Goal: Task Accomplishment & Management: Complete application form

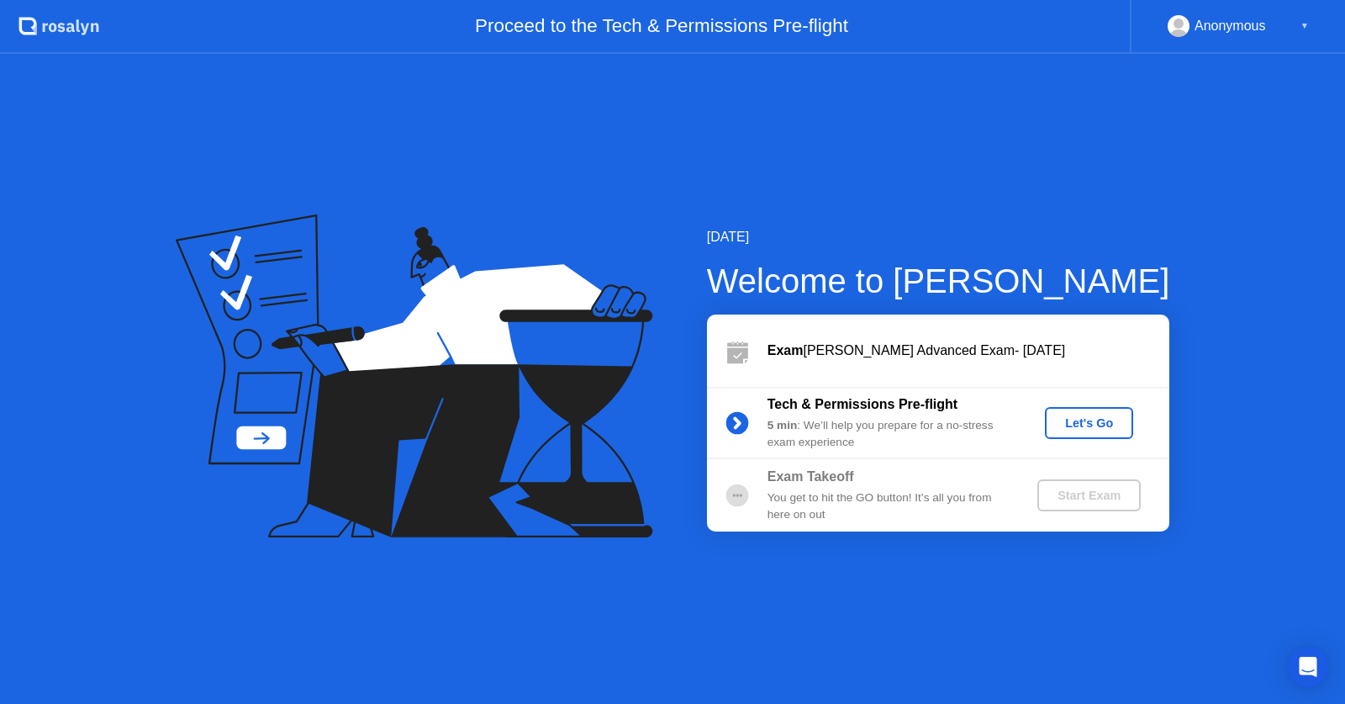
click at [1088, 420] on div "Let's Go" at bounding box center [1089, 422] width 75 height 13
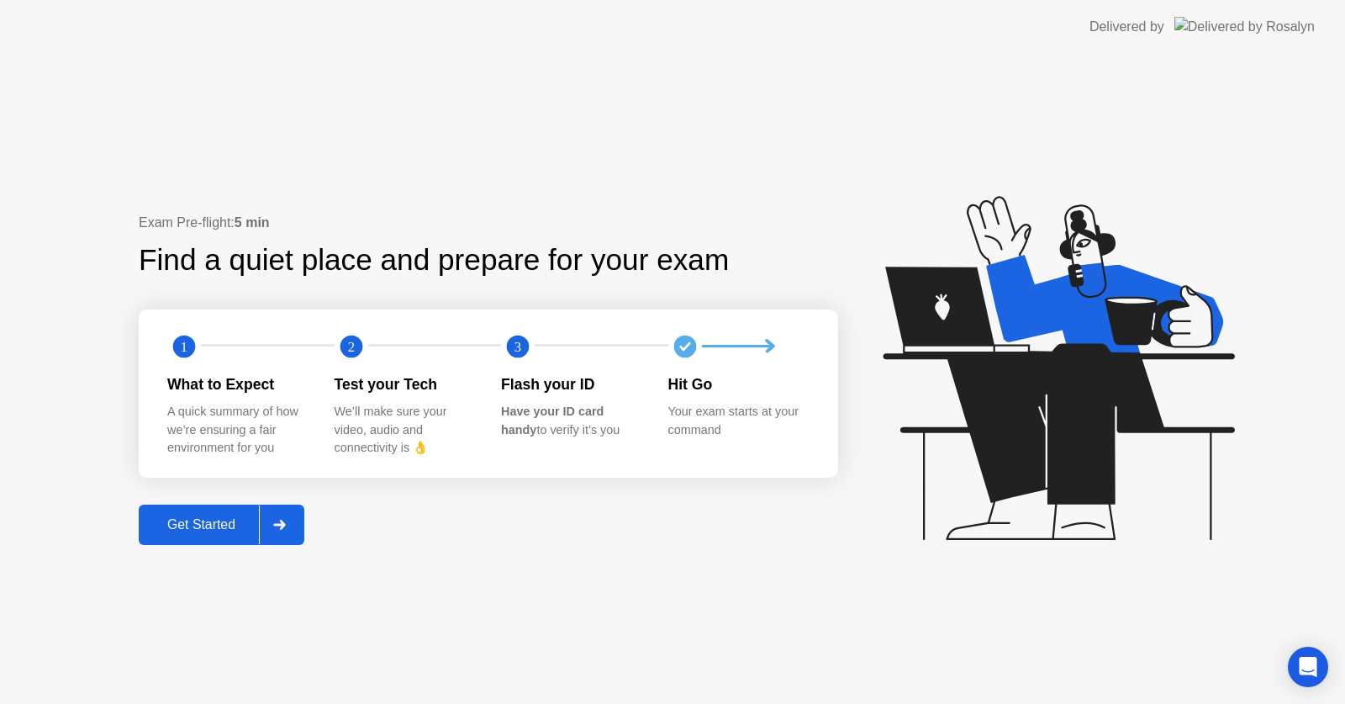
click at [233, 527] on div "Get Started" at bounding box center [201, 524] width 115 height 15
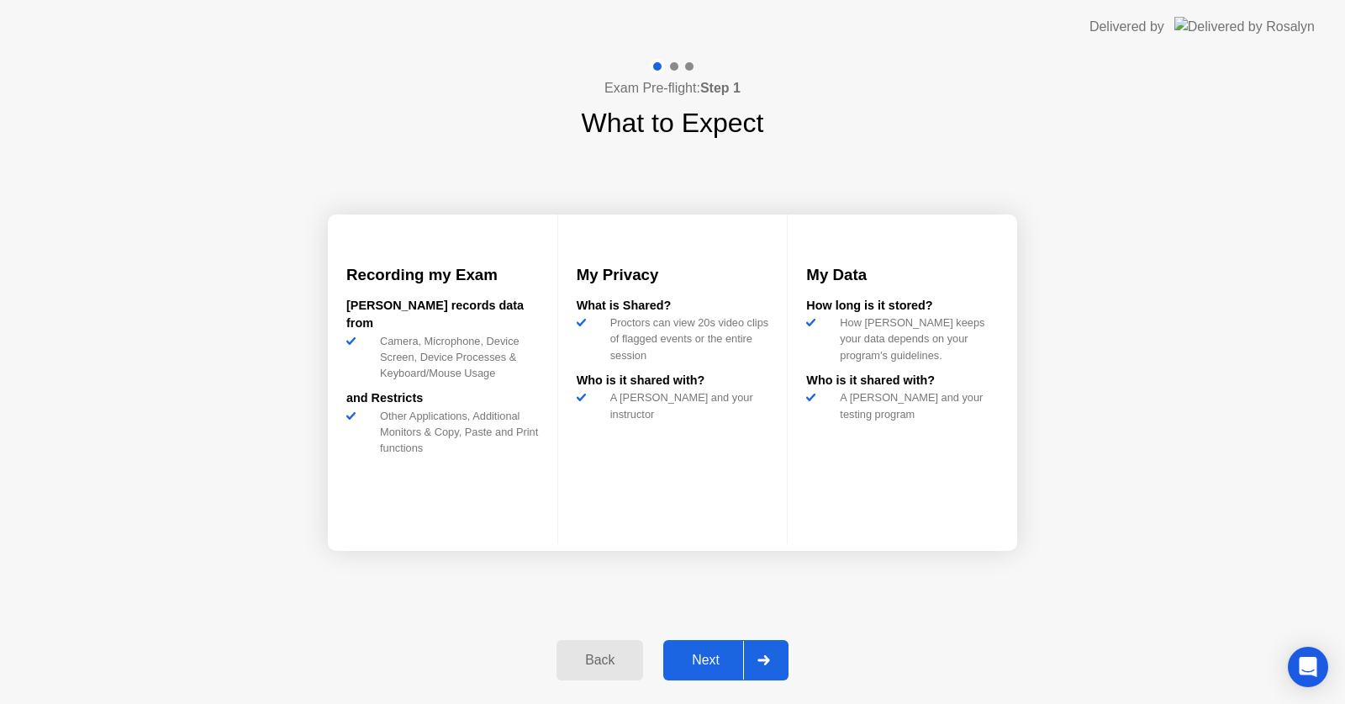
click at [705, 662] on div "Next" at bounding box center [705, 659] width 75 height 15
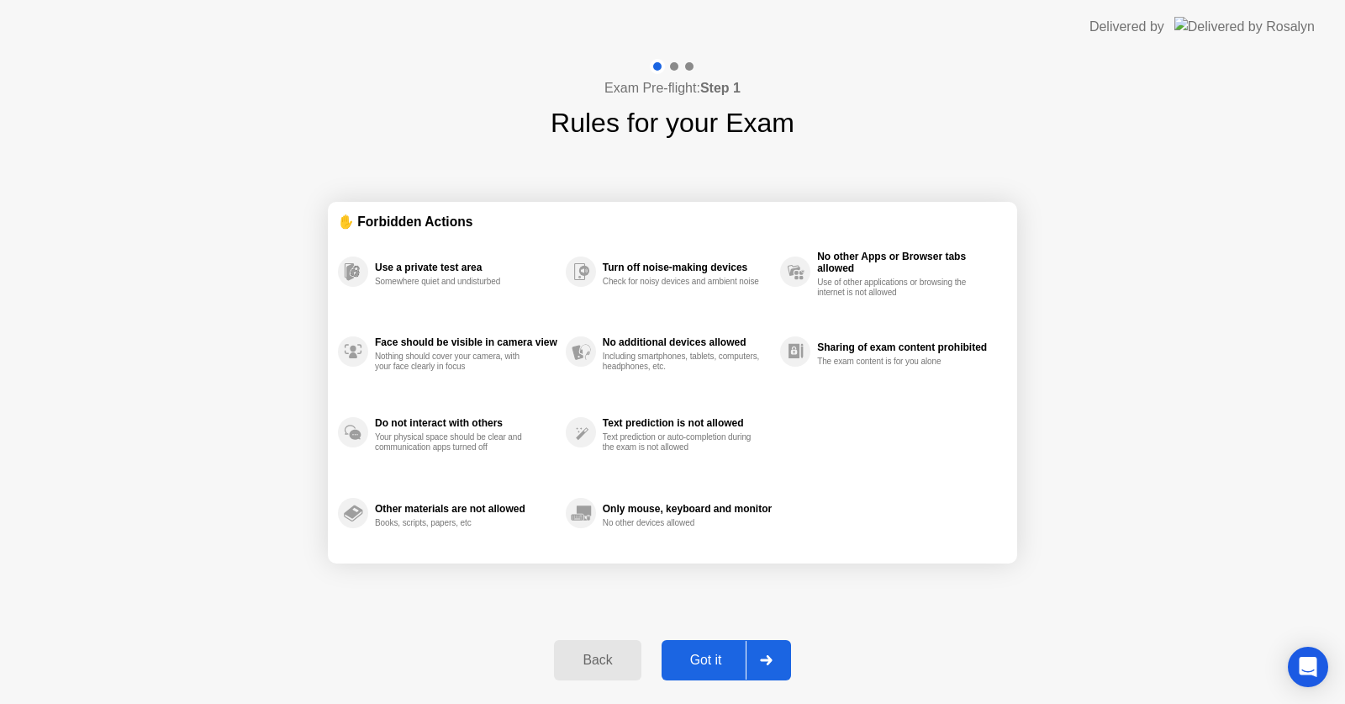
click at [700, 661] on div "Got it" at bounding box center [706, 659] width 79 height 15
select select "**********"
select select "*******"
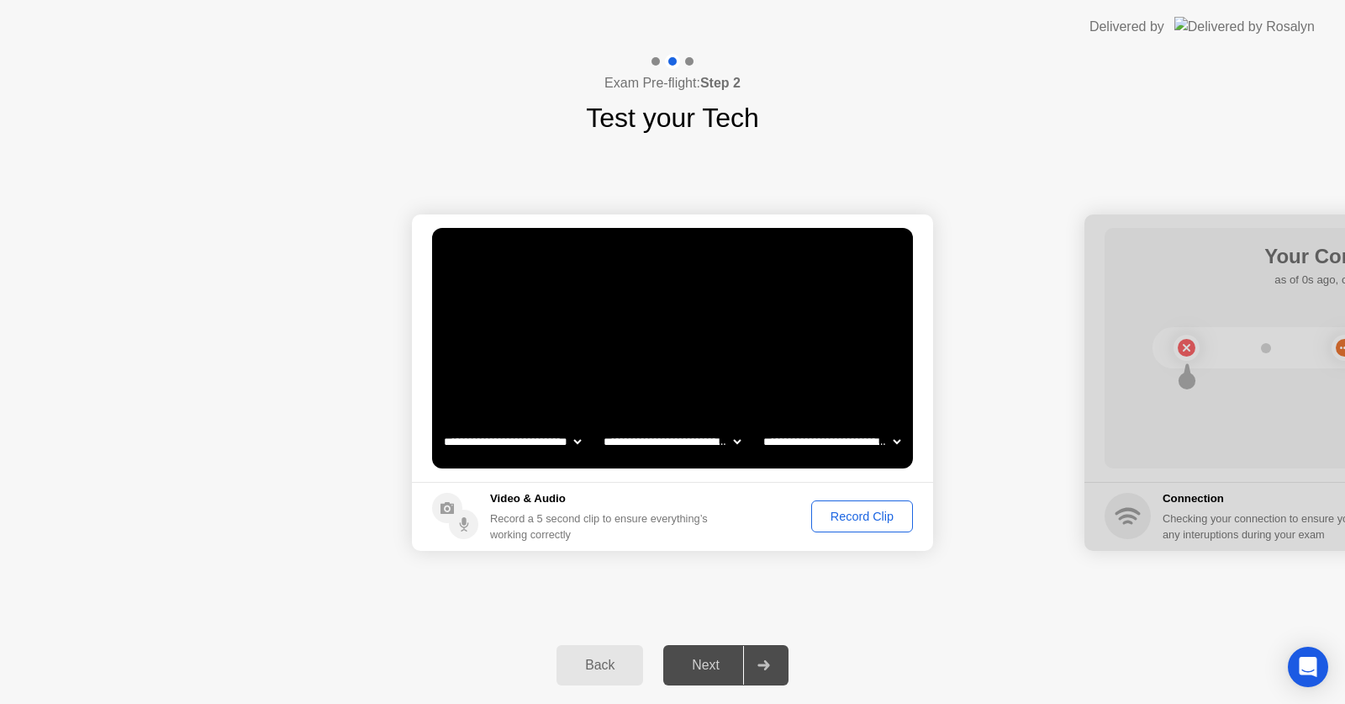
click at [726, 661] on div "Next" at bounding box center [705, 664] width 75 height 15
click at [858, 515] on div "Record Clip" at bounding box center [862, 515] width 90 height 13
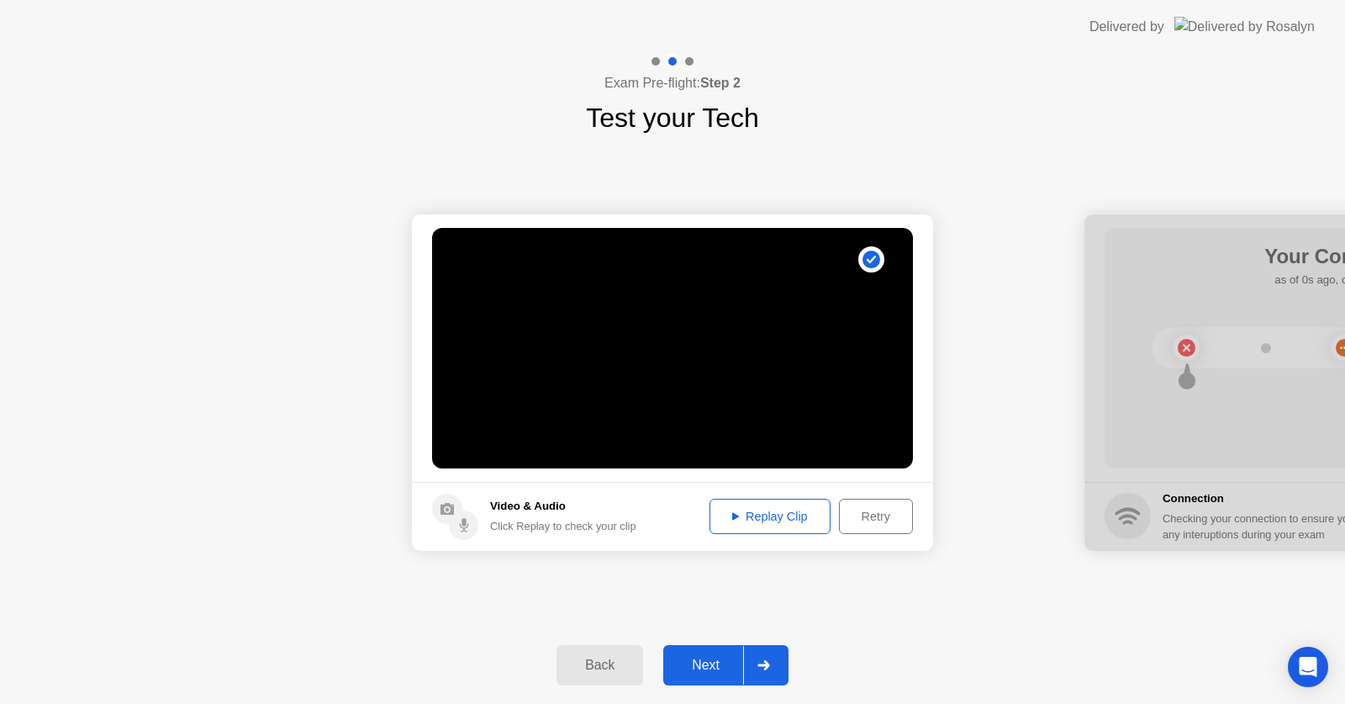
click at [700, 668] on div "Next" at bounding box center [705, 664] width 75 height 15
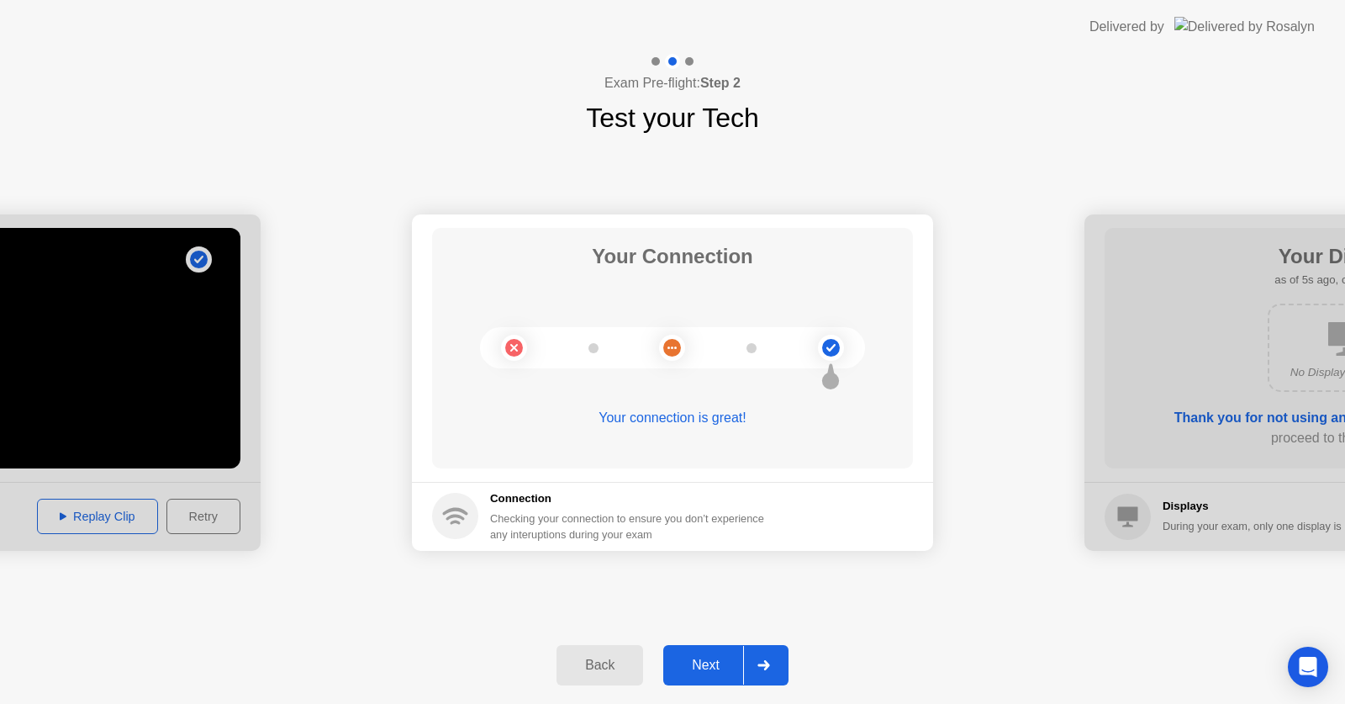
click at [716, 672] on div "Next" at bounding box center [705, 664] width 75 height 15
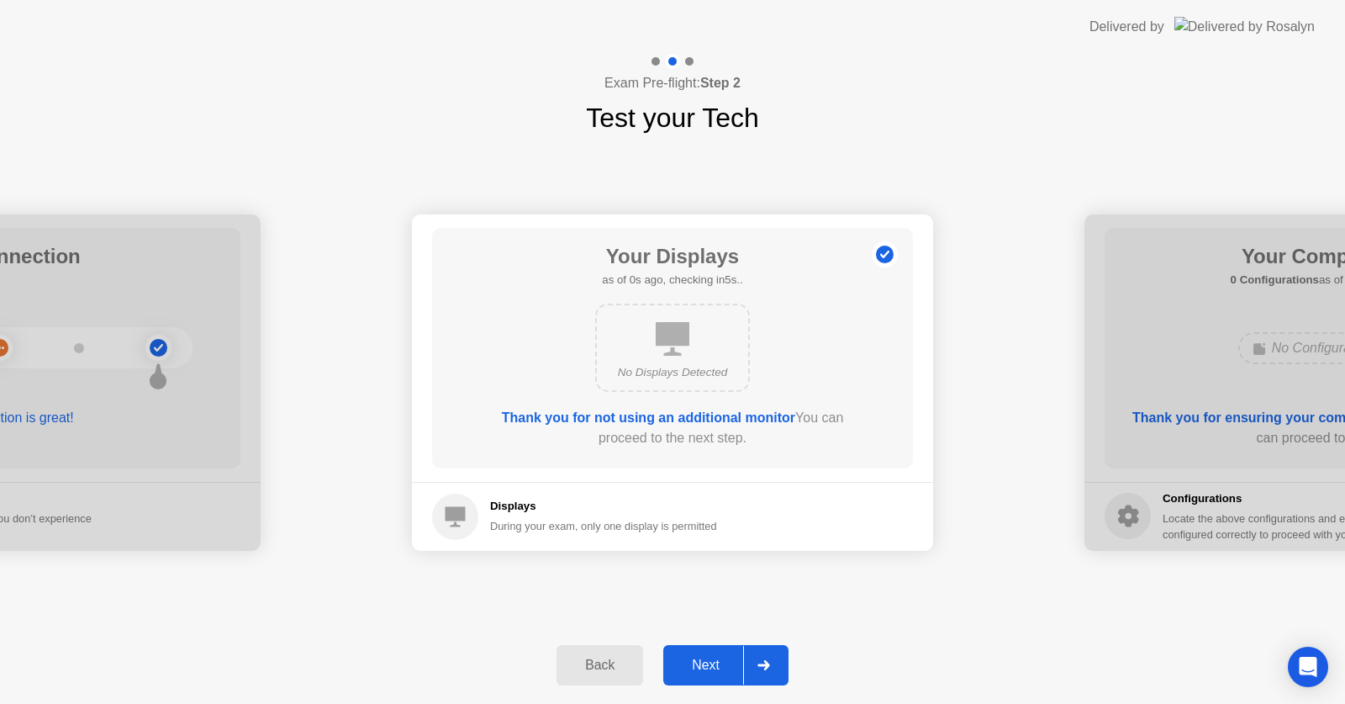
click at [717, 668] on div "Next" at bounding box center [705, 664] width 75 height 15
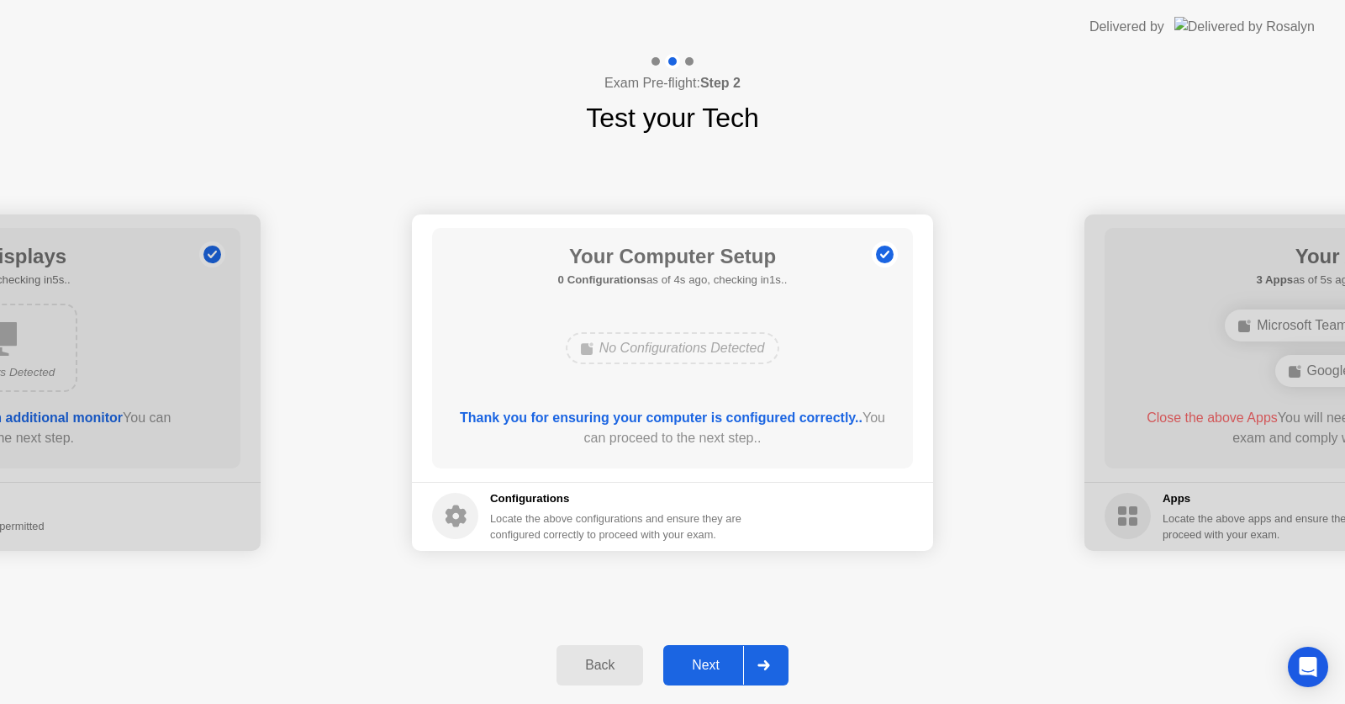
click at [717, 668] on div "Next" at bounding box center [705, 664] width 75 height 15
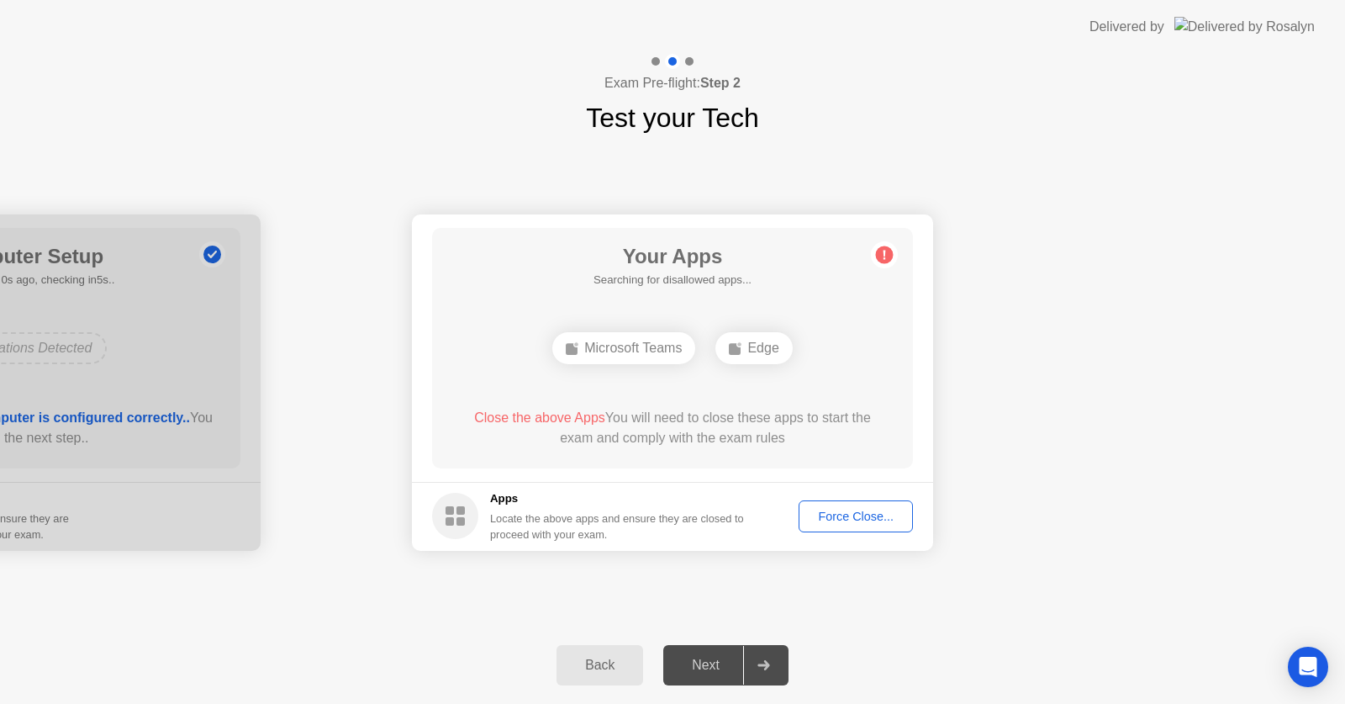
click at [847, 509] on div "Force Close..." at bounding box center [856, 515] width 103 height 13
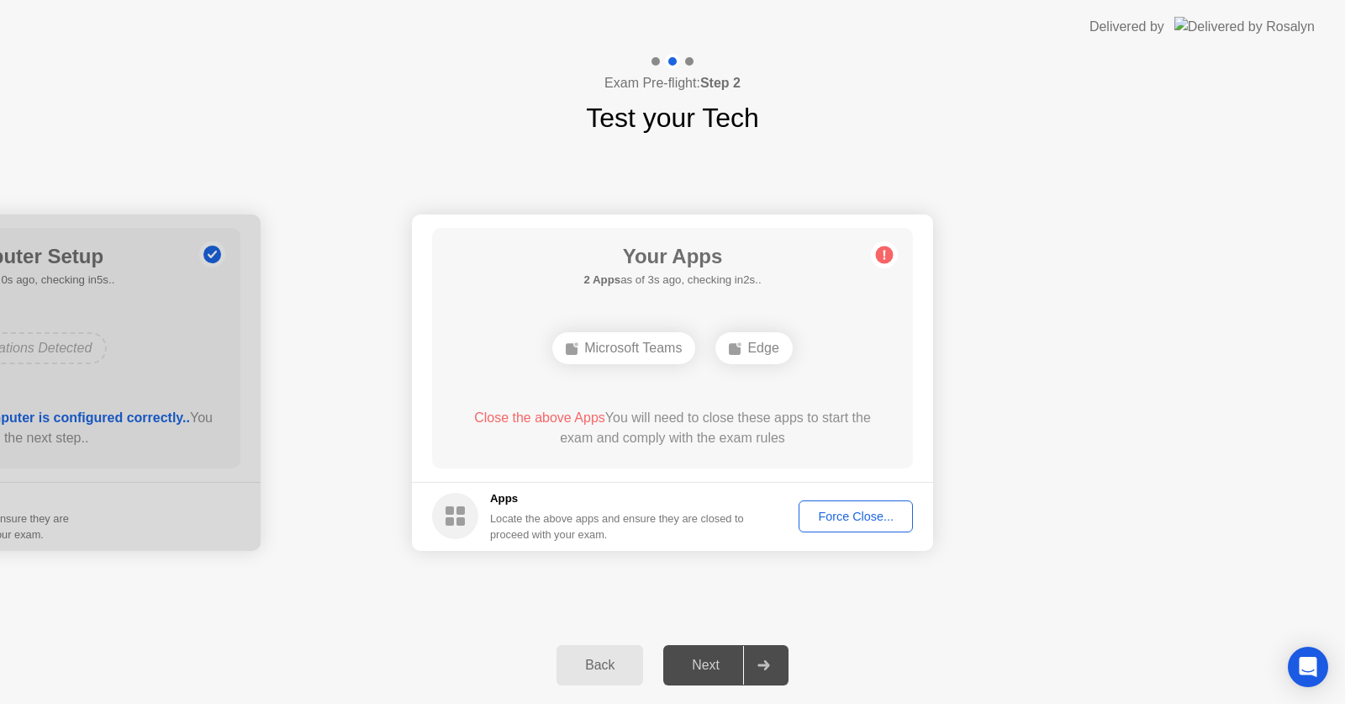
click at [855, 515] on div "Force Close..." at bounding box center [856, 515] width 103 height 13
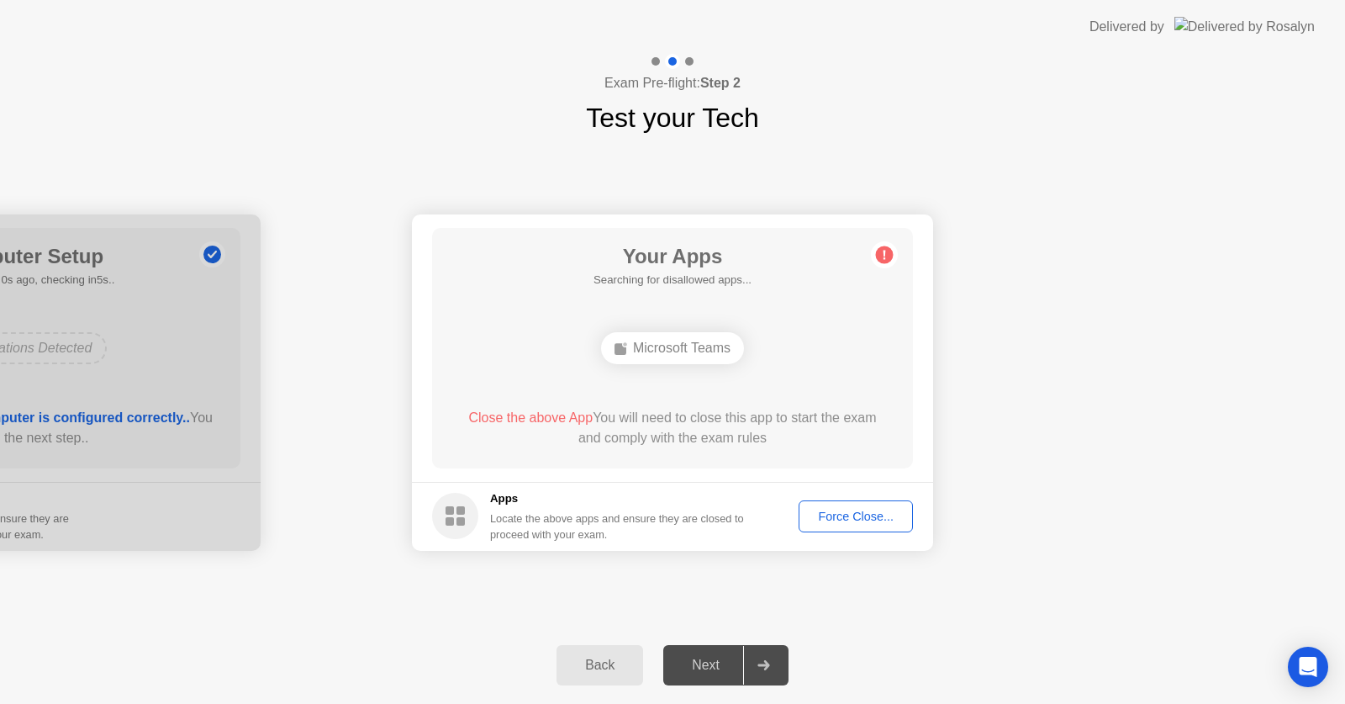
click at [673, 351] on div "Microsoft Teams" at bounding box center [672, 348] width 143 height 32
click at [673, 355] on div "Microsoft Teams" at bounding box center [672, 348] width 143 height 32
click at [684, 355] on div "Microsoft Teams" at bounding box center [672, 348] width 143 height 32
click at [840, 520] on div "Force Close..." at bounding box center [856, 515] width 103 height 13
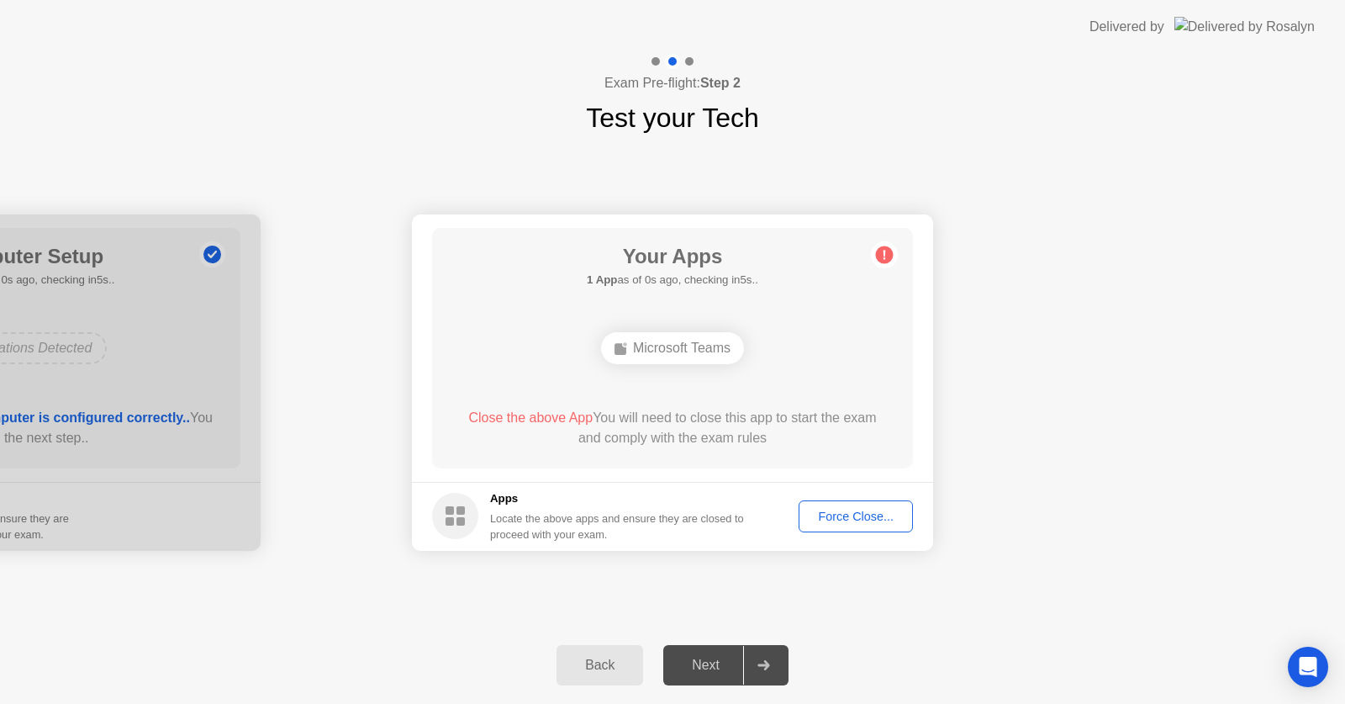
click at [720, 666] on div "Next" at bounding box center [705, 664] width 75 height 15
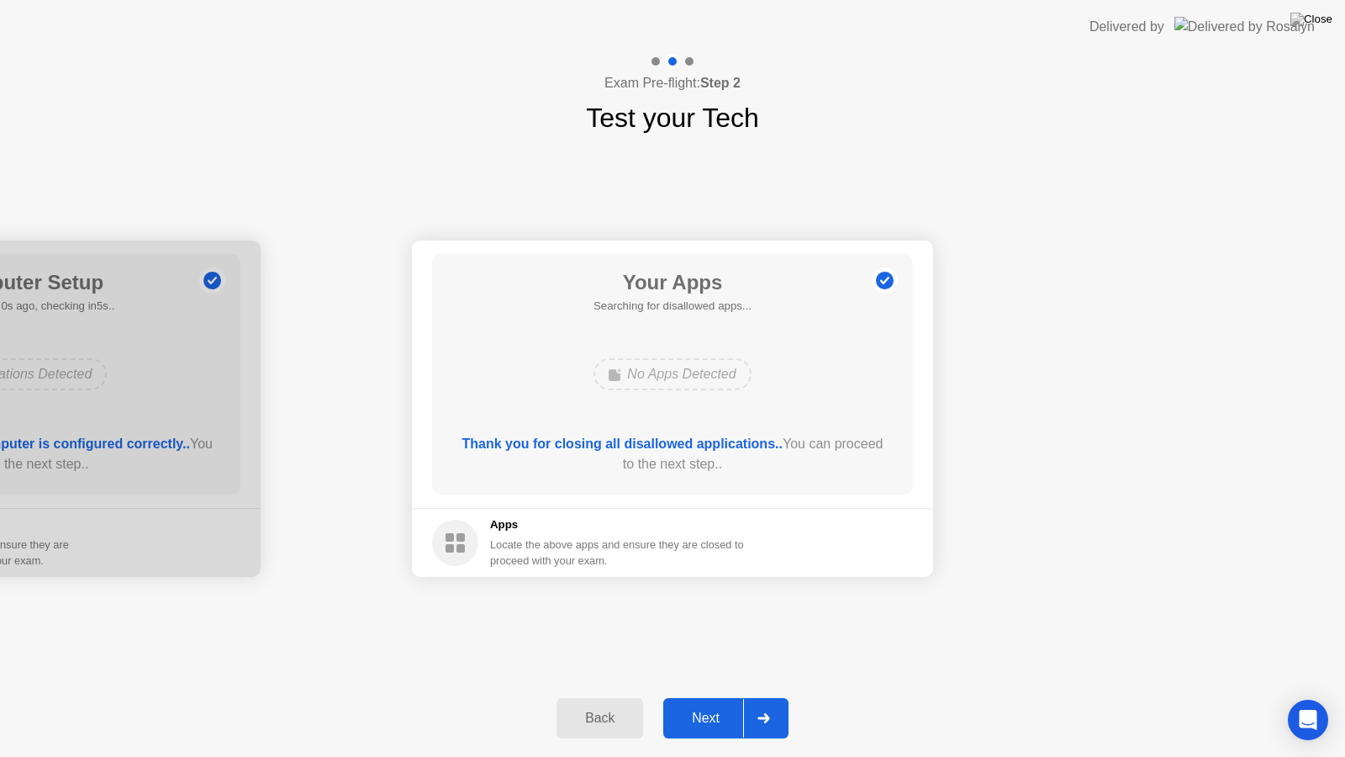
click at [715, 703] on div "Next" at bounding box center [705, 717] width 75 height 15
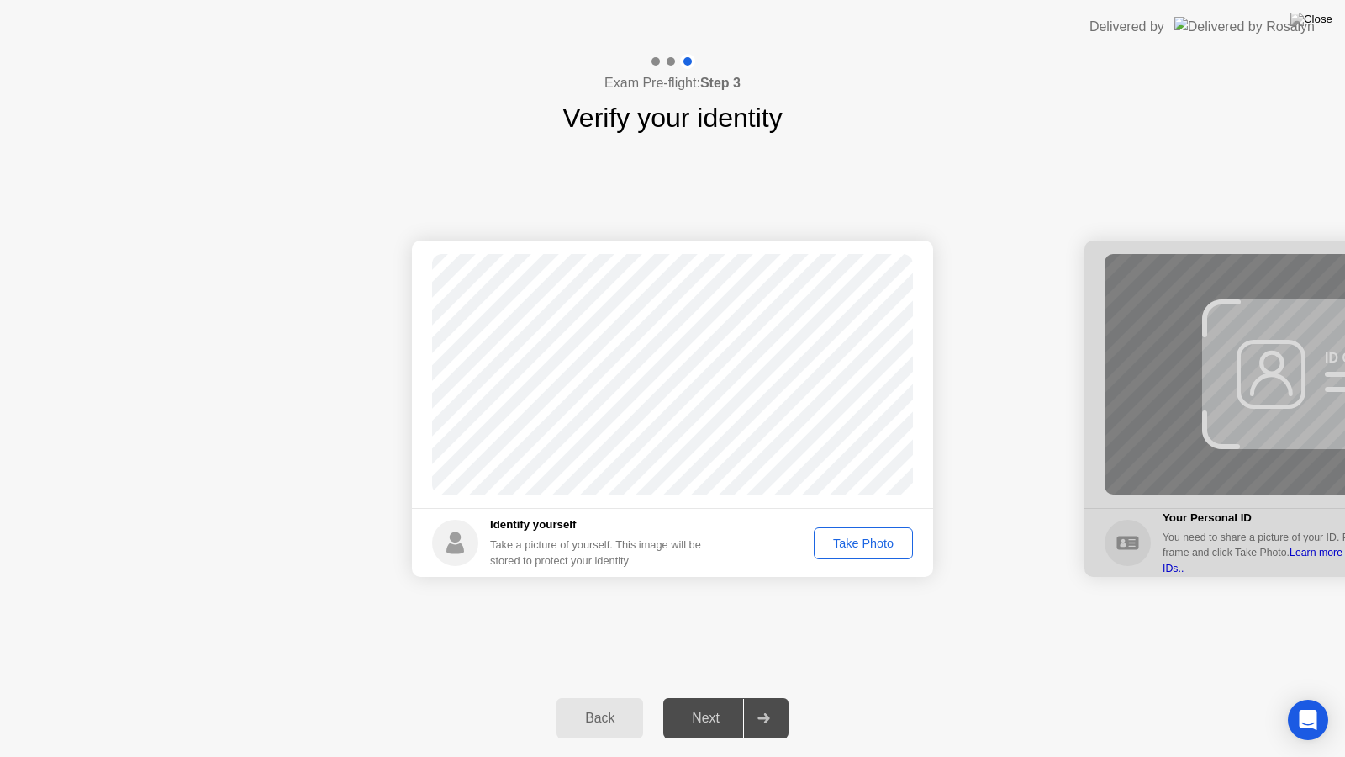
click at [867, 541] on div "Take Photo" at bounding box center [863, 542] width 87 height 13
click at [885, 548] on div "Retake" at bounding box center [875, 542] width 66 height 13
click at [863, 546] on div "Take Photo" at bounding box center [863, 542] width 87 height 13
click at [728, 703] on div "Next" at bounding box center [705, 717] width 75 height 15
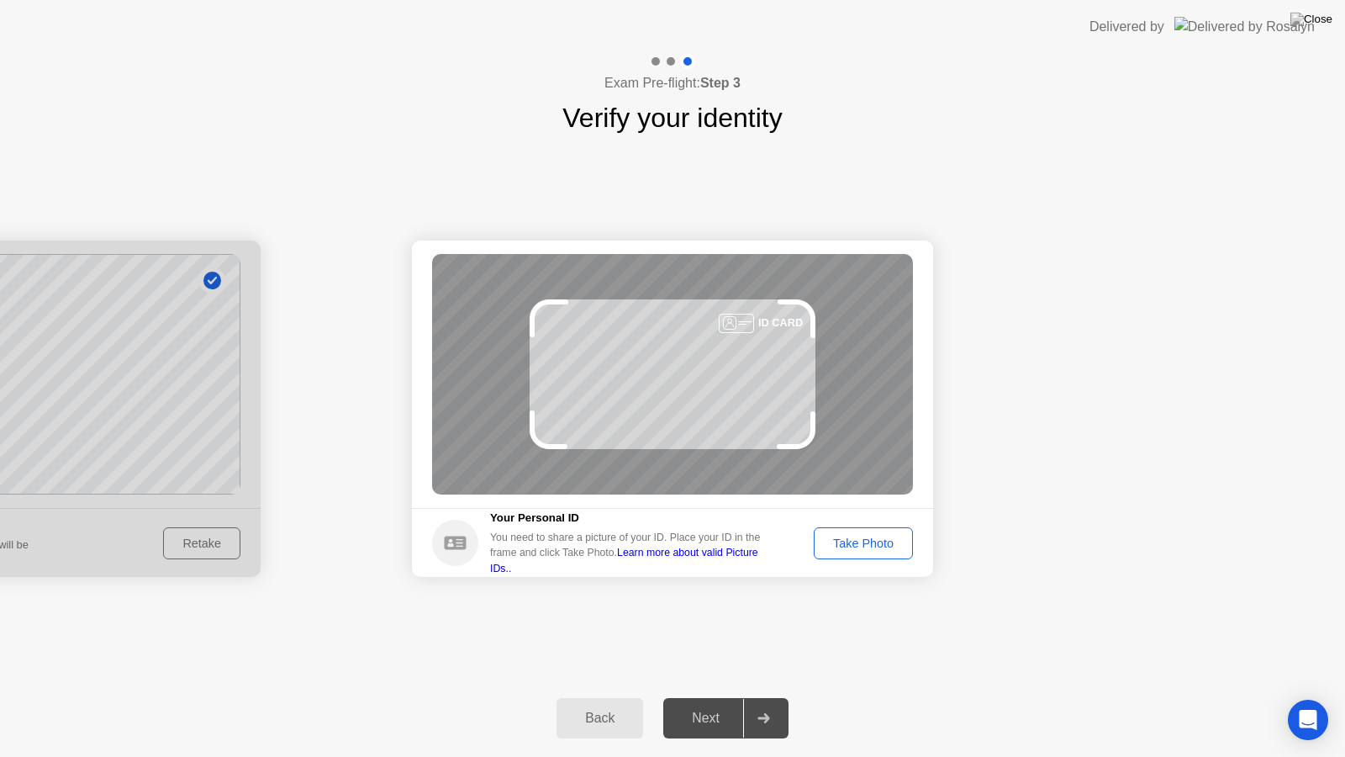
drag, startPoint x: 703, startPoint y: 425, endPoint x: 707, endPoint y: 448, distance: 23.9
click at [707, 448] on div "ID CARD" at bounding box center [672, 374] width 481 height 240
click at [844, 540] on div "Take Photo" at bounding box center [863, 542] width 87 height 13
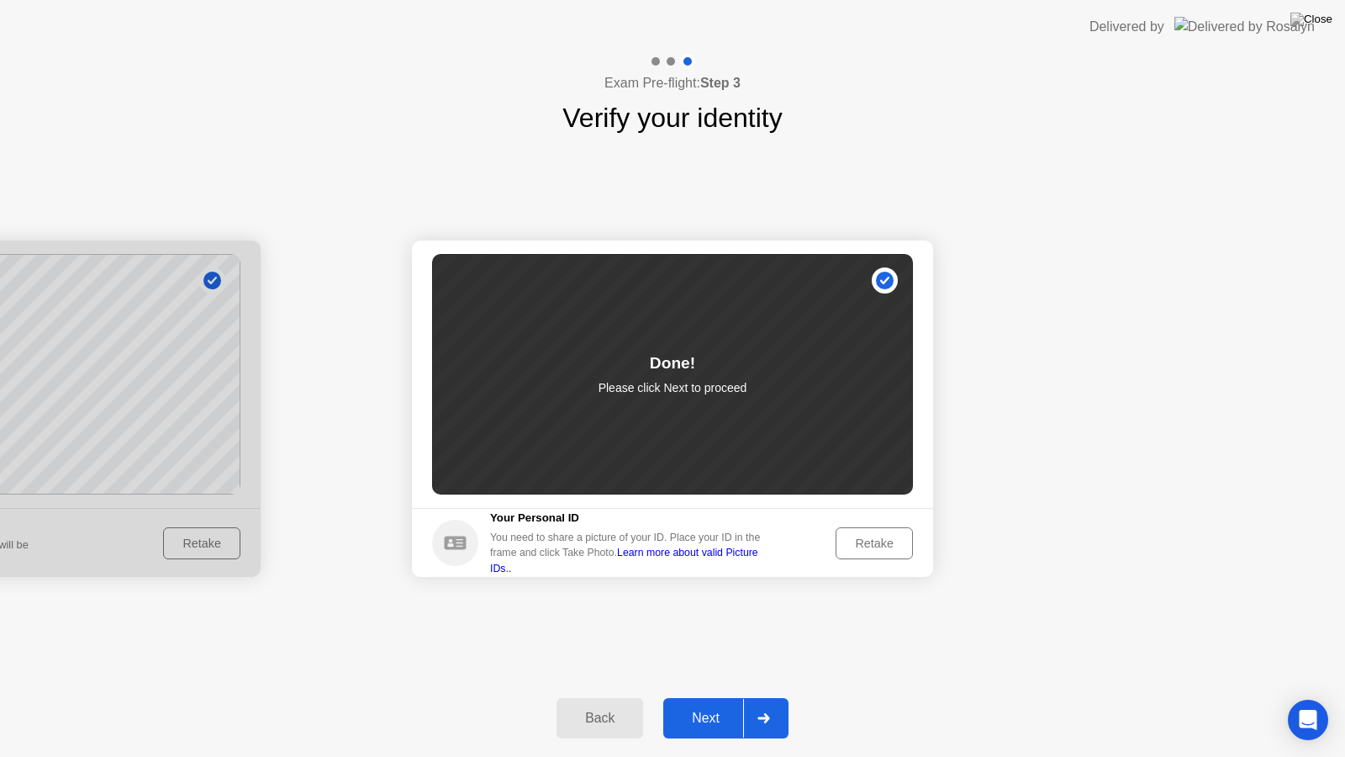
click at [729, 703] on div "Next" at bounding box center [705, 717] width 75 height 15
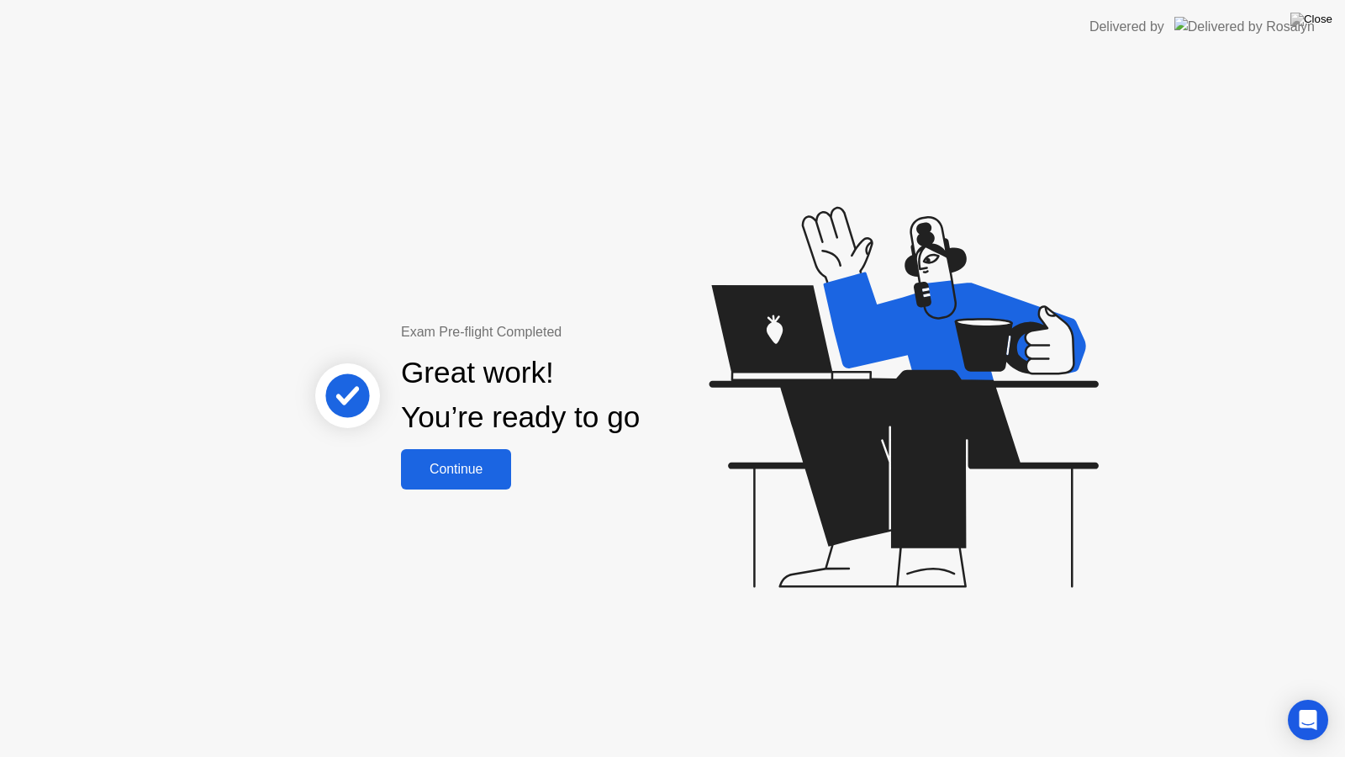
click at [457, 470] on div "Continue" at bounding box center [456, 469] width 100 height 15
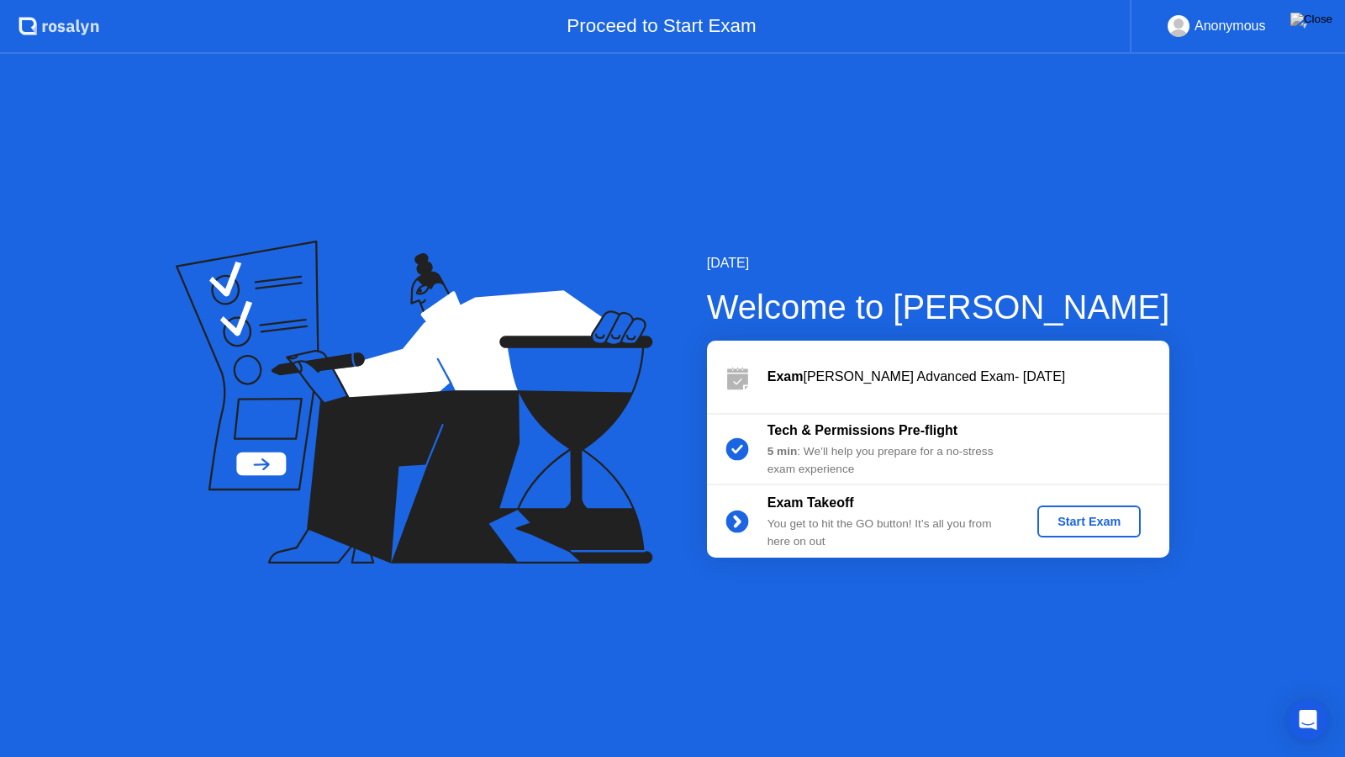
click at [1085, 523] on div "Start Exam" at bounding box center [1089, 521] width 90 height 13
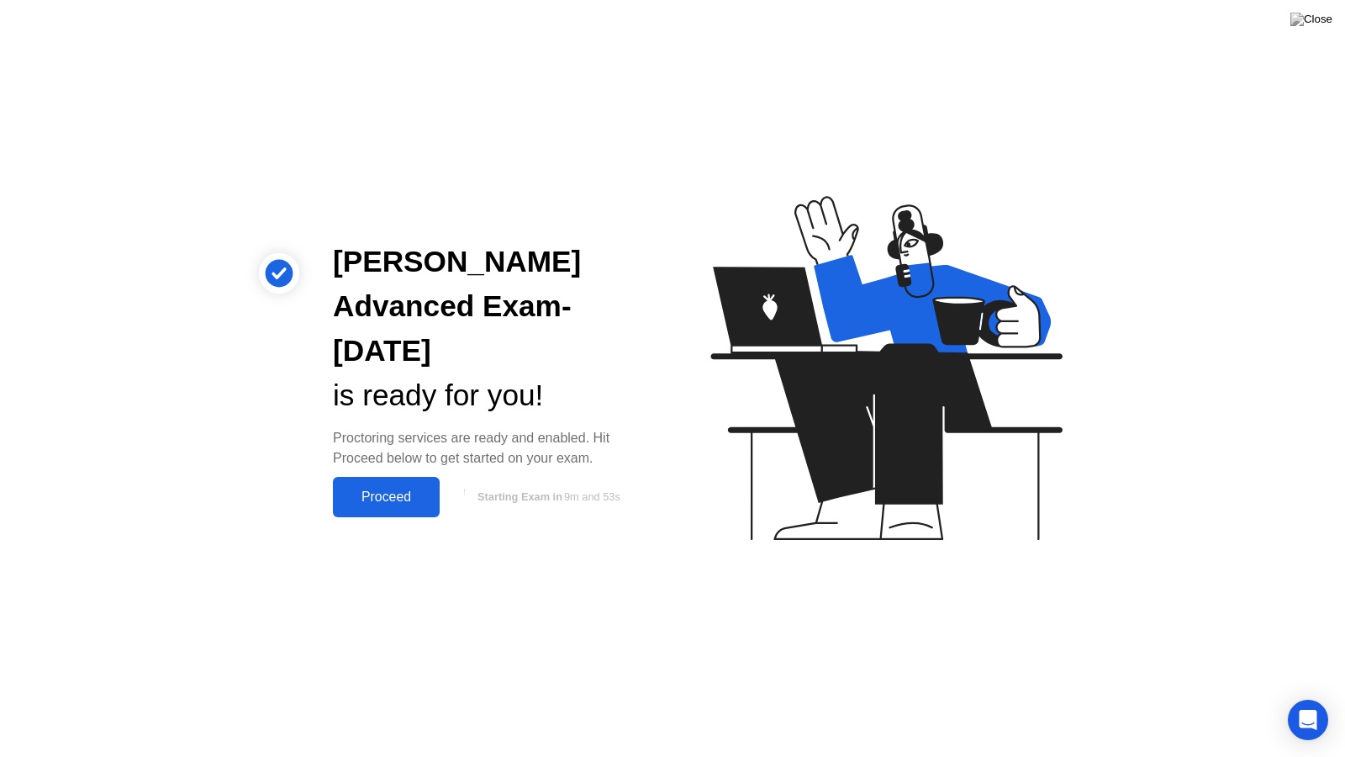
click at [390, 496] on div "Proceed" at bounding box center [386, 496] width 97 height 15
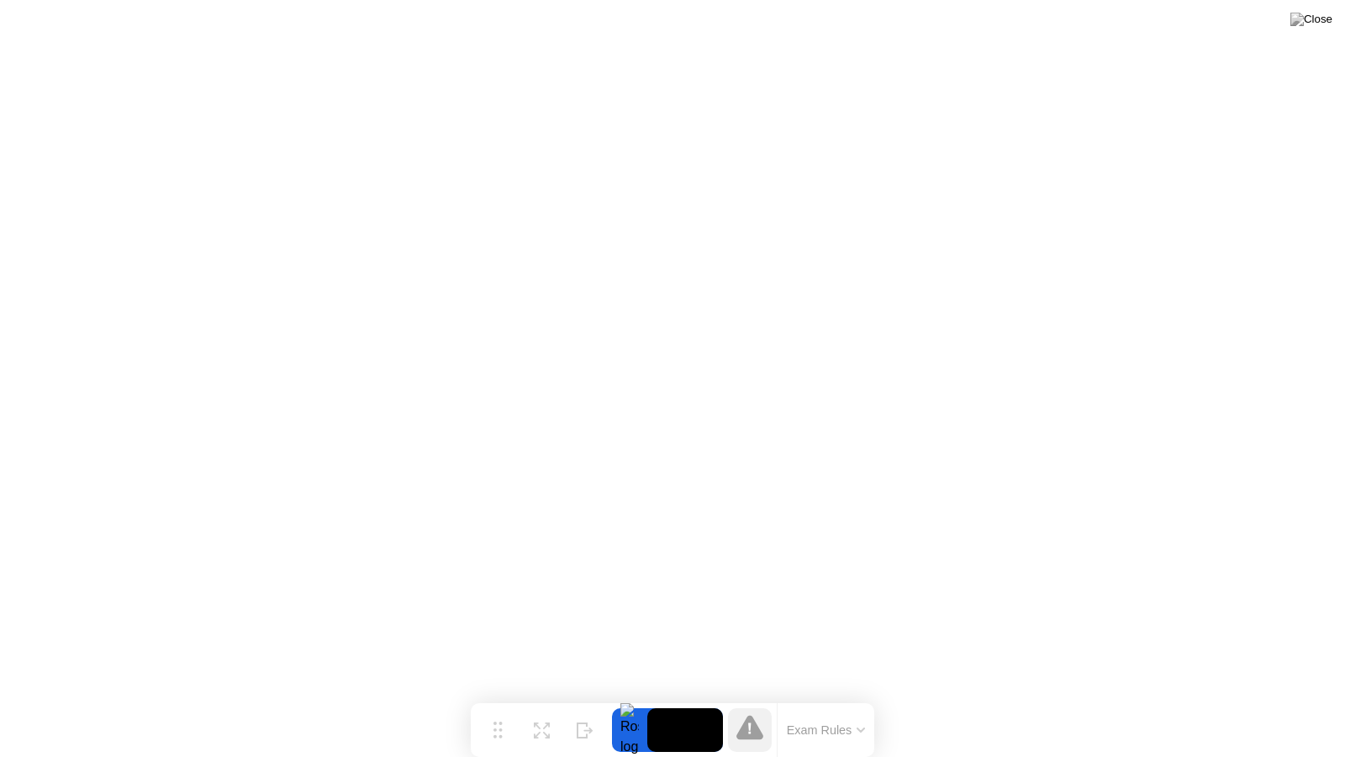
click at [860, 703] on button "Exam Rules" at bounding box center [826, 729] width 89 height 15
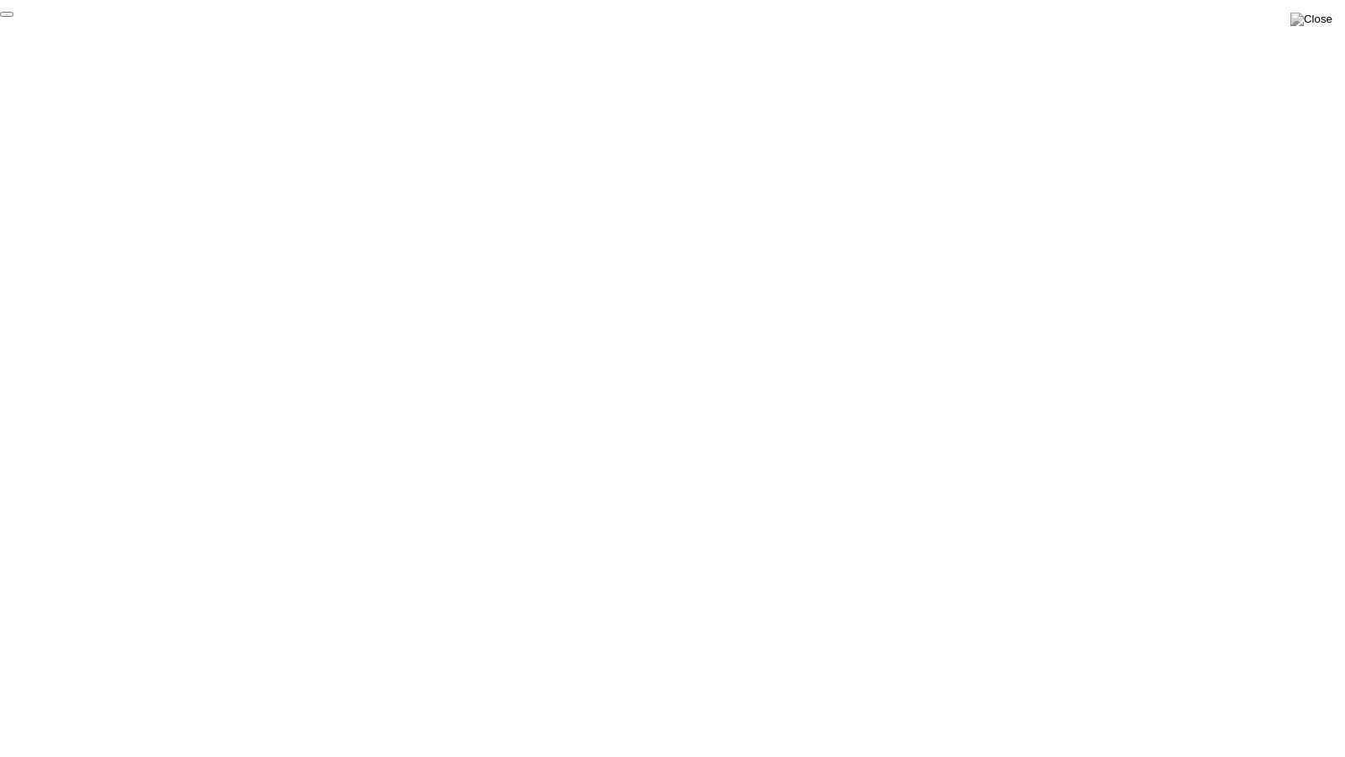
click div "End Proctoring Session"
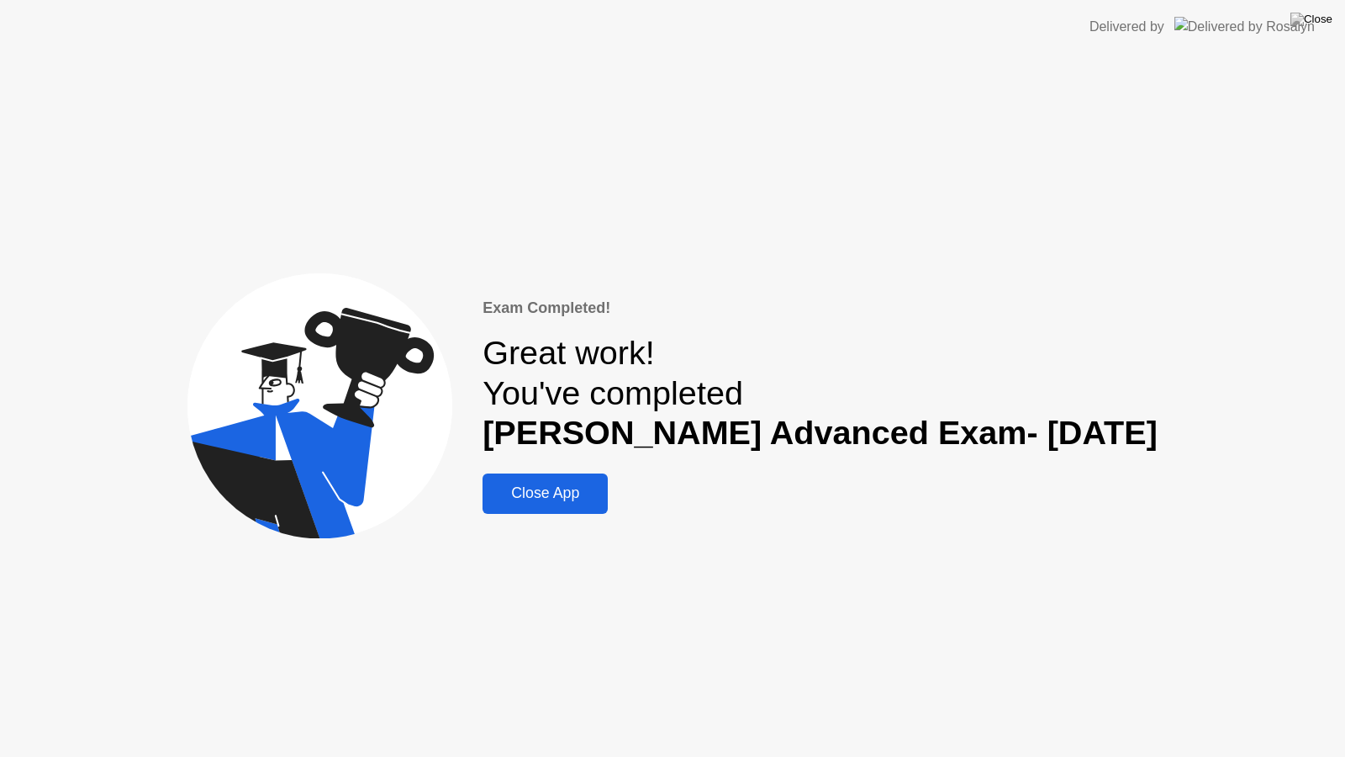
click at [603, 488] on div "Close App" at bounding box center [545, 493] width 115 height 18
